Goal: Entertainment & Leisure: Consume media (video, audio)

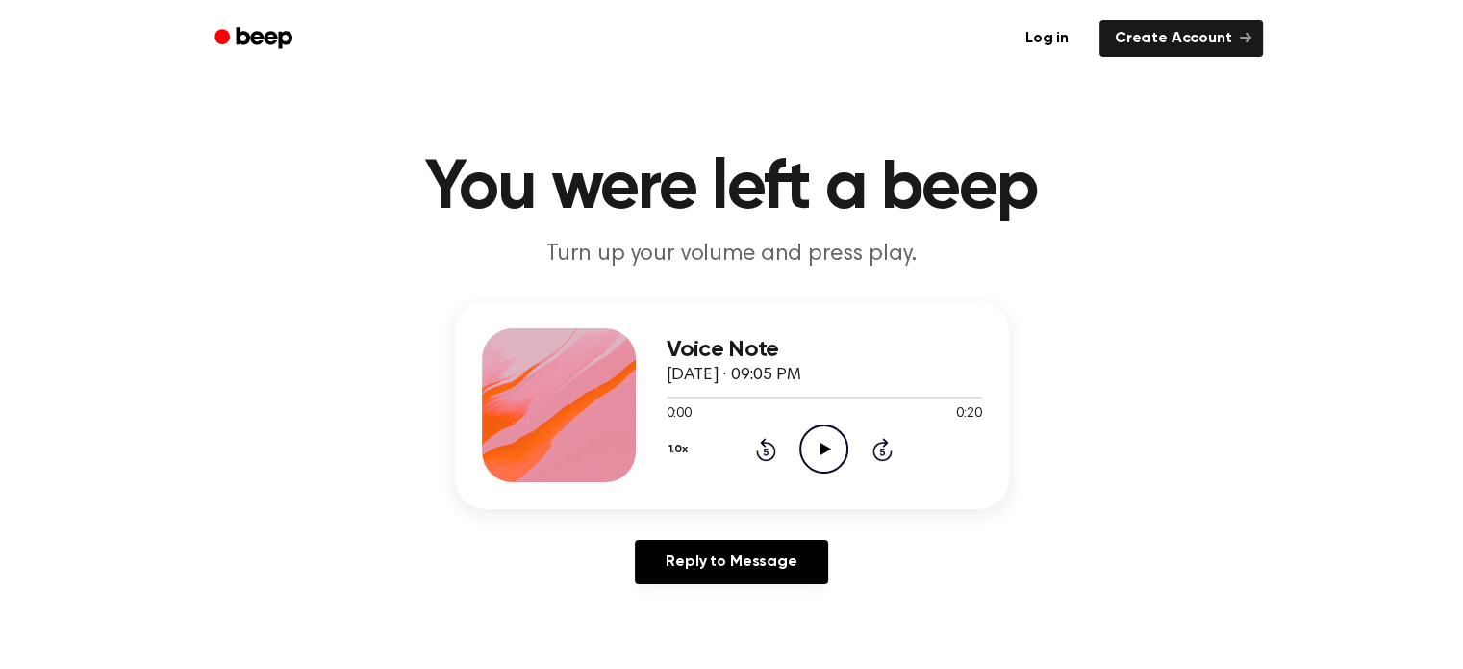
scroll to position [23, 0]
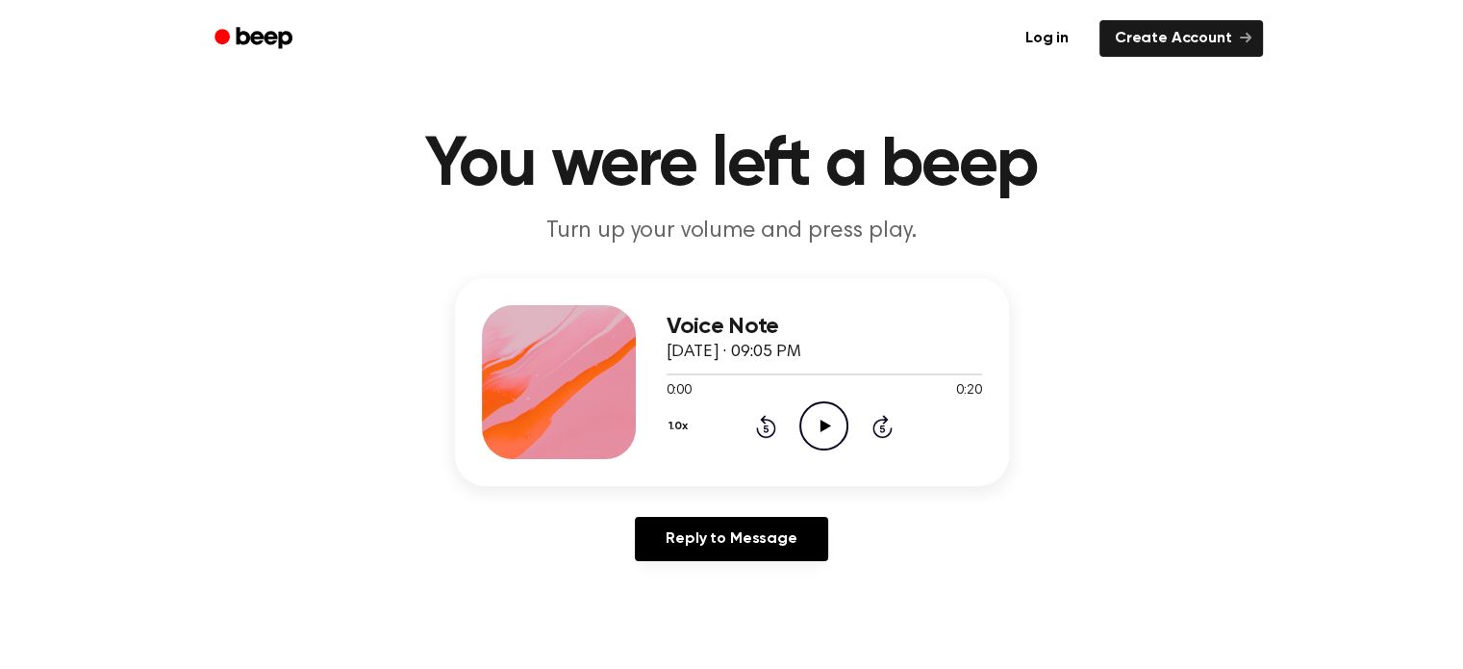
click at [833, 421] on icon "Play Audio" at bounding box center [823, 425] width 49 height 49
click at [1076, 43] on link "Log in" at bounding box center [1047, 38] width 82 height 44
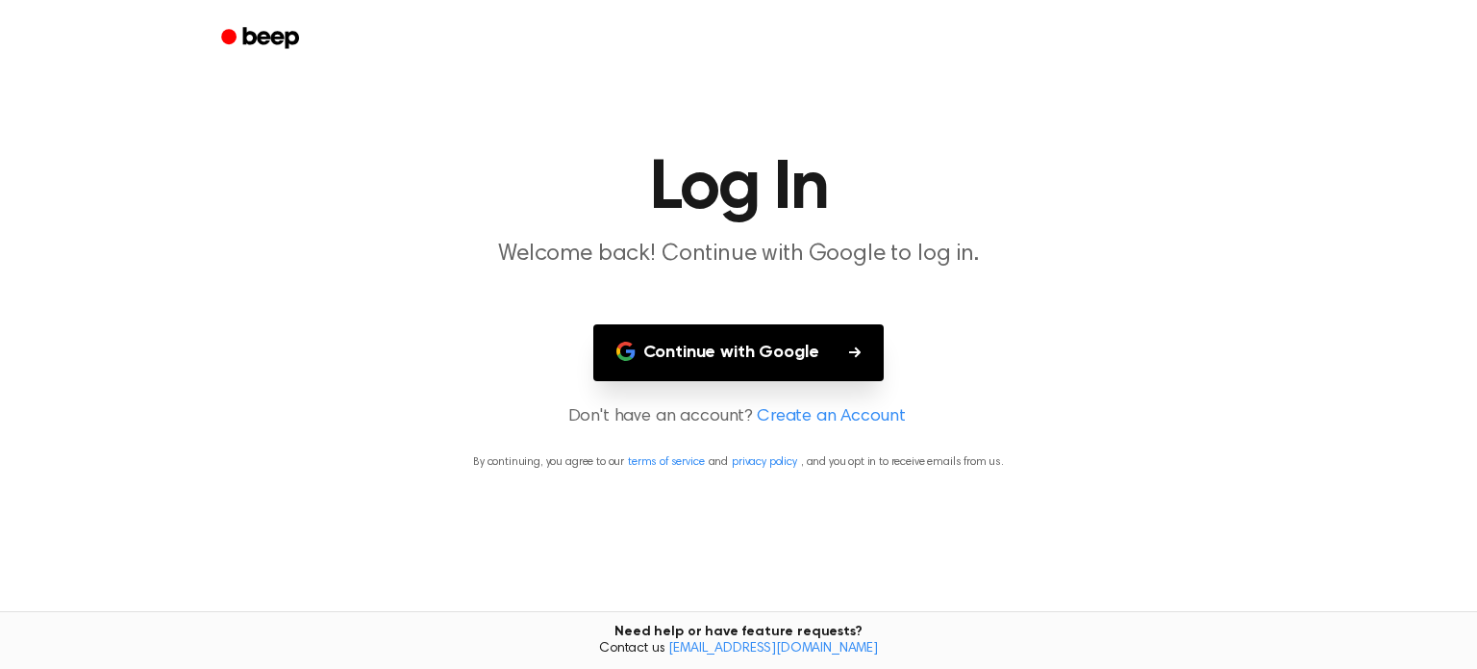
click at [840, 341] on button "Continue with Google" at bounding box center [738, 352] width 291 height 57
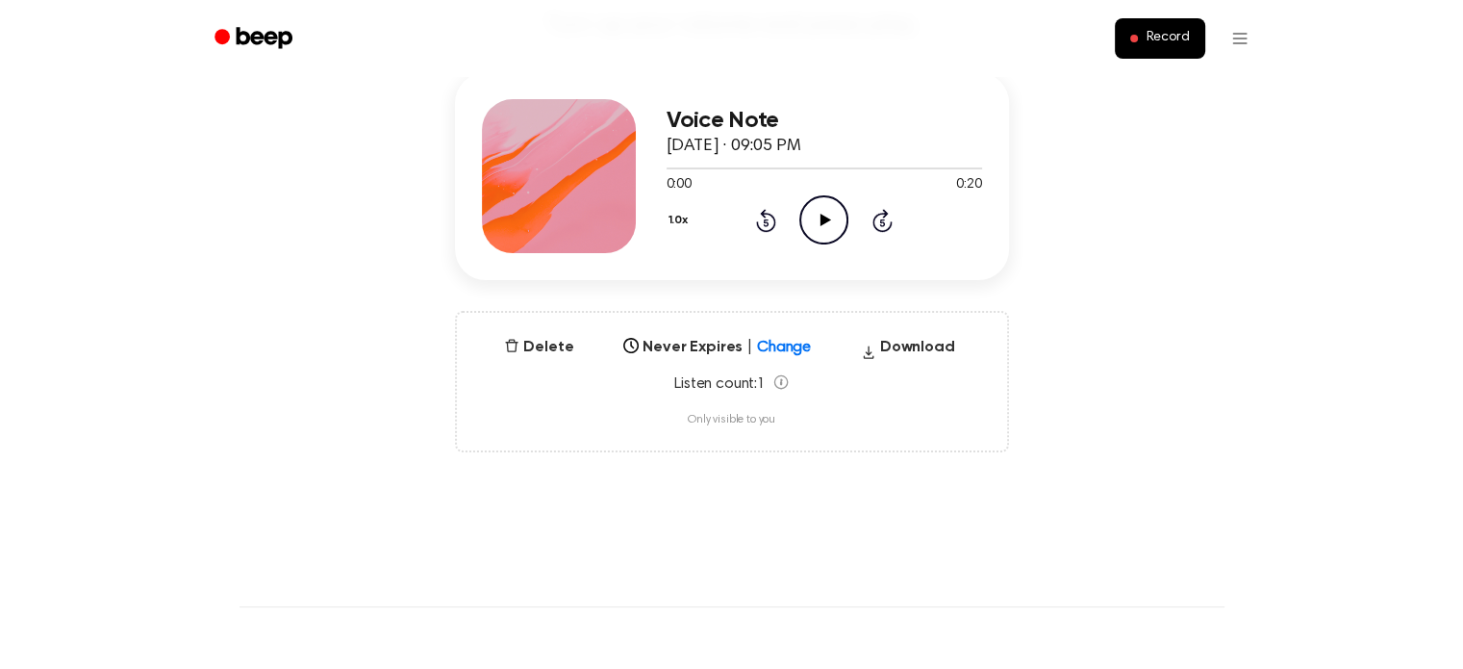
scroll to position [231, 0]
click at [521, 337] on button "Delete" at bounding box center [538, 345] width 85 height 23
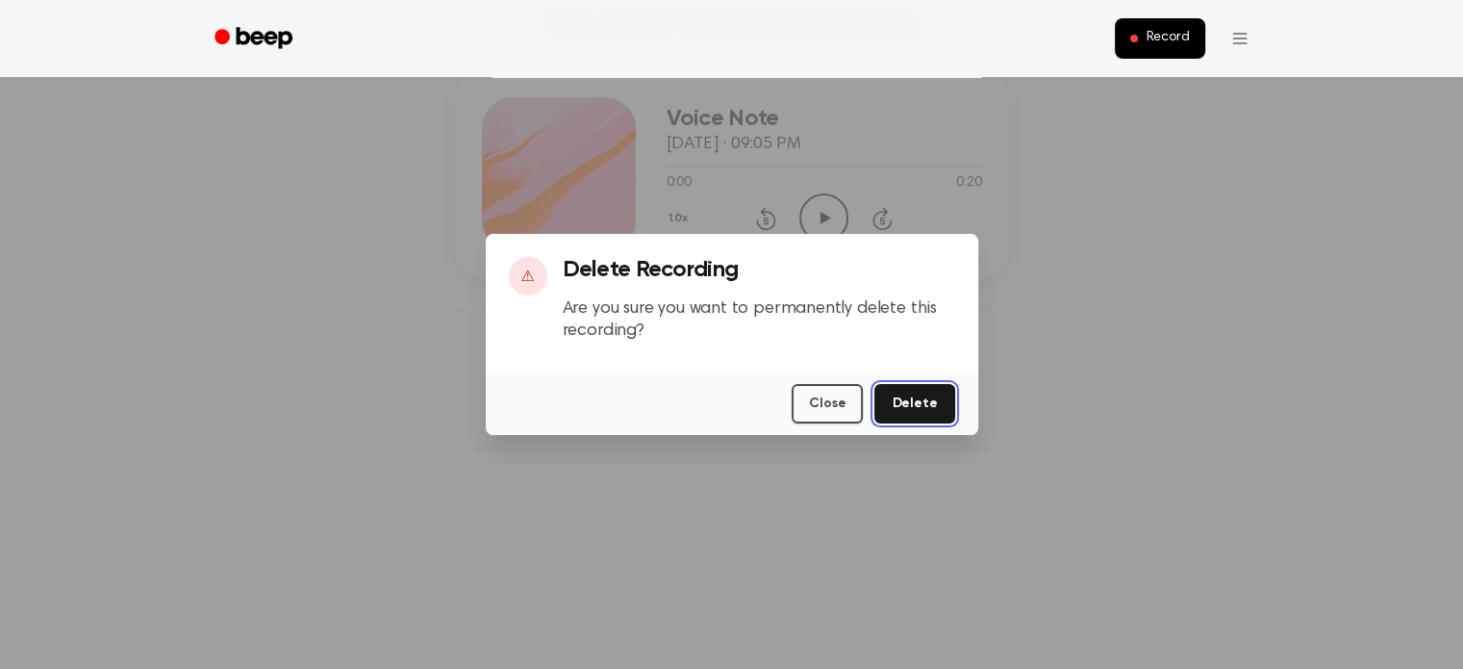
click at [939, 411] on button "Delete" at bounding box center [914, 403] width 80 height 39
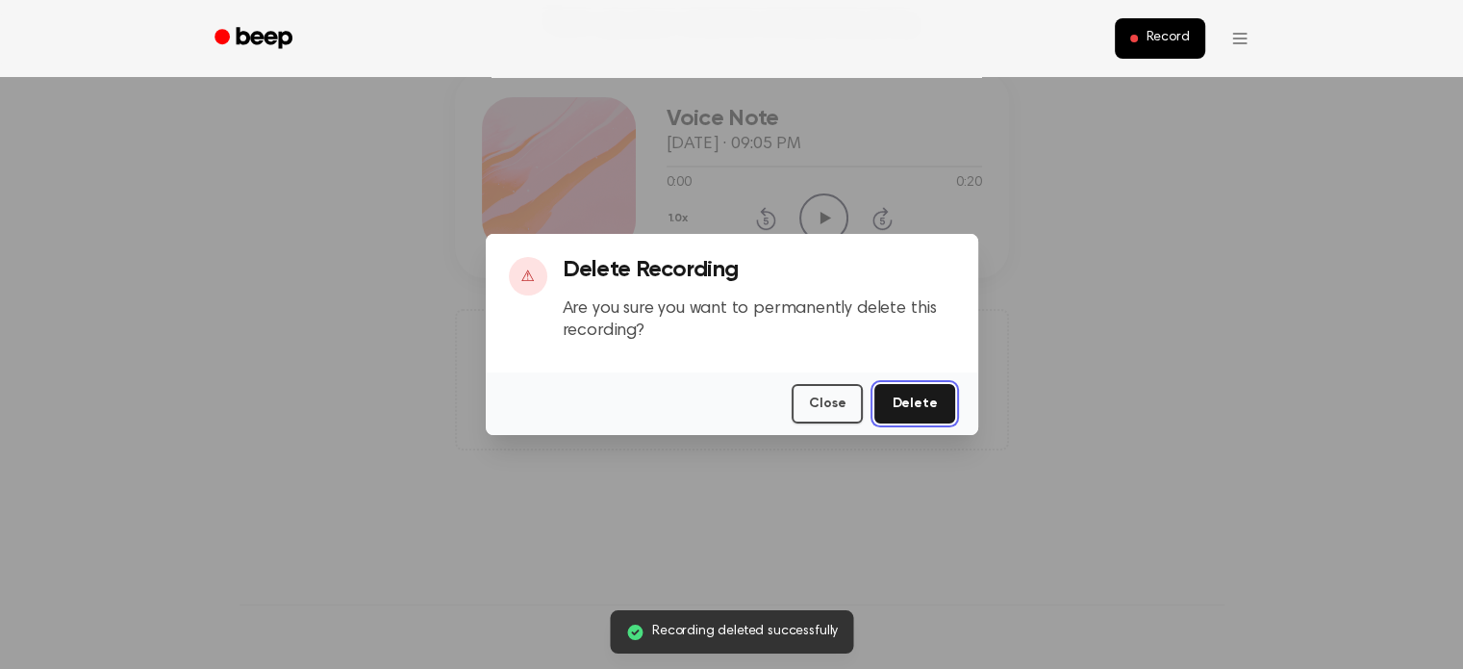
click at [939, 411] on button "Delete" at bounding box center [914, 403] width 80 height 39
